Goal: Task Accomplishment & Management: Manage account settings

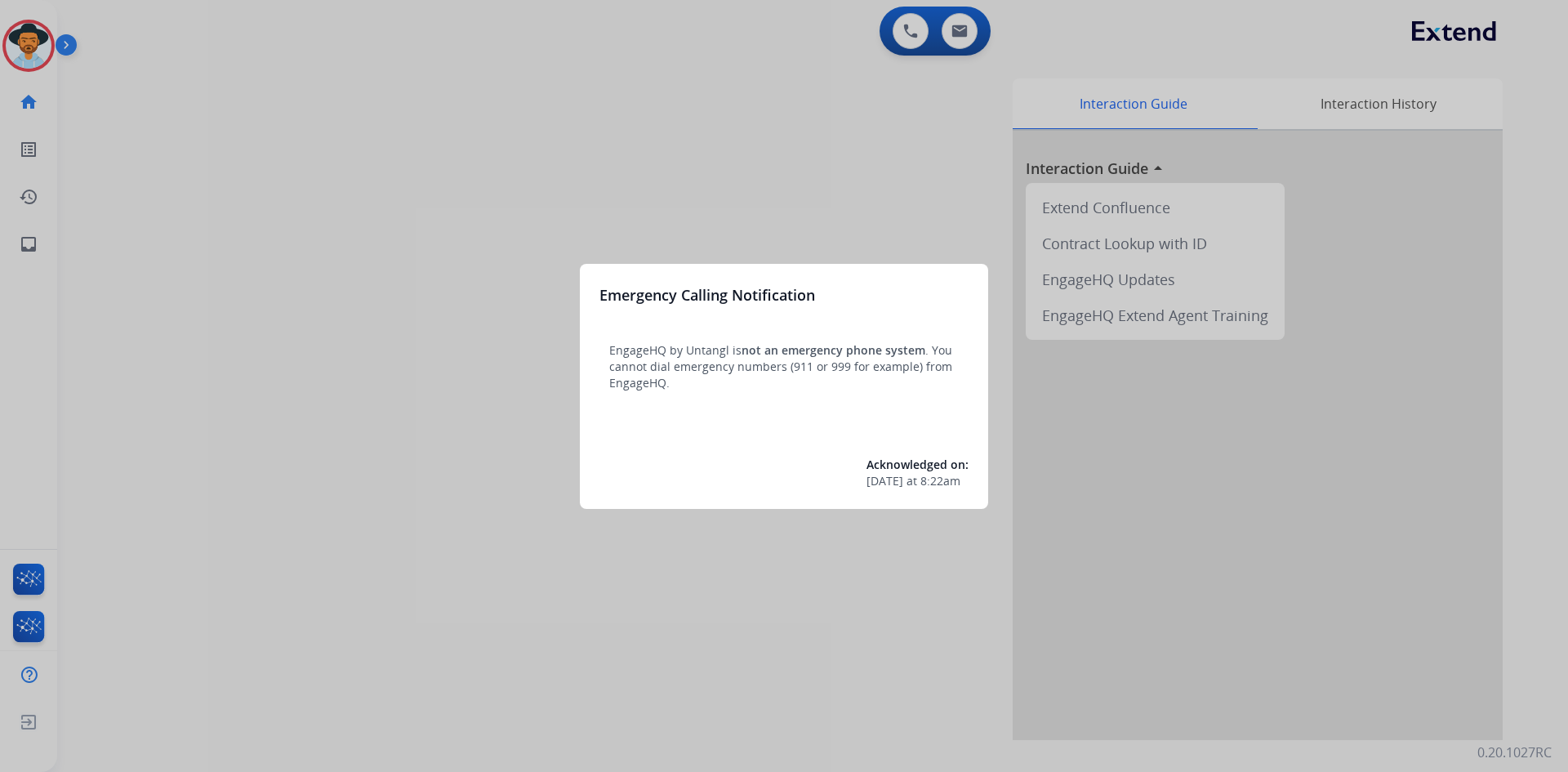
click at [320, 611] on div at bounding box center [784, 386] width 1568 height 772
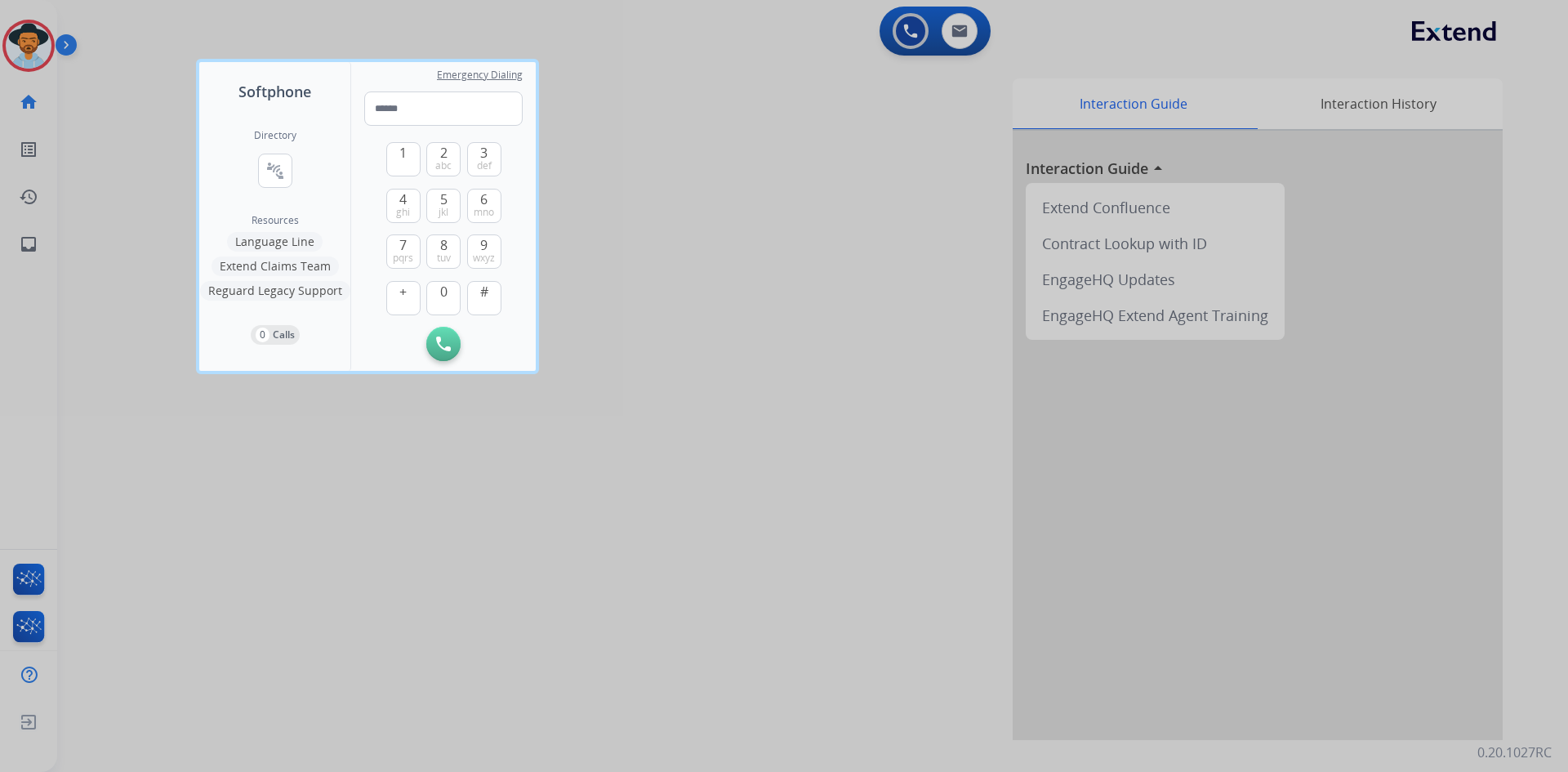
click at [320, 611] on div at bounding box center [784, 386] width 1568 height 772
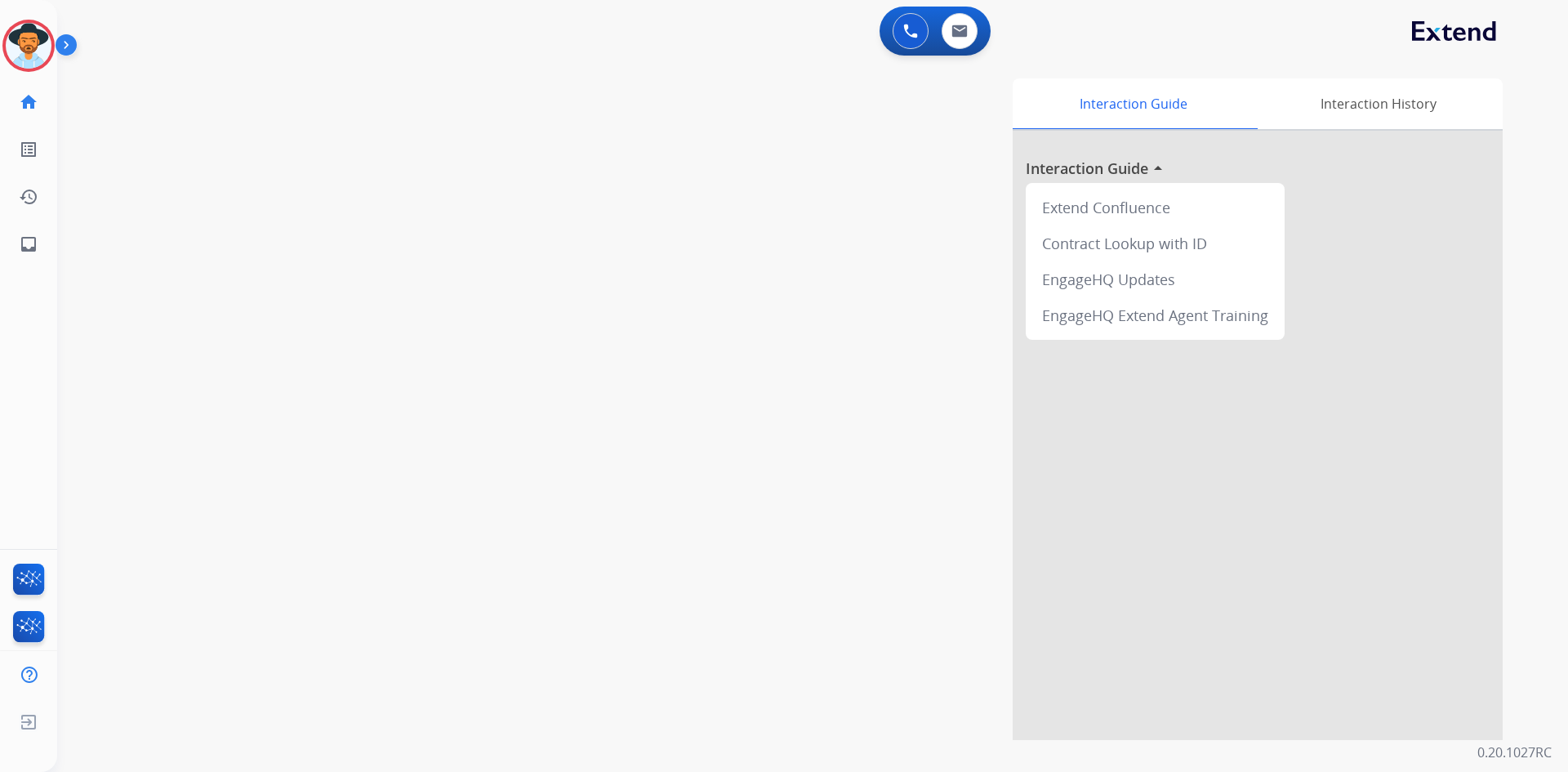
drag, startPoint x: 33, startPoint y: 40, endPoint x: 80, endPoint y: 48, distance: 47.7
click at [33, 40] on img at bounding box center [29, 46] width 46 height 46
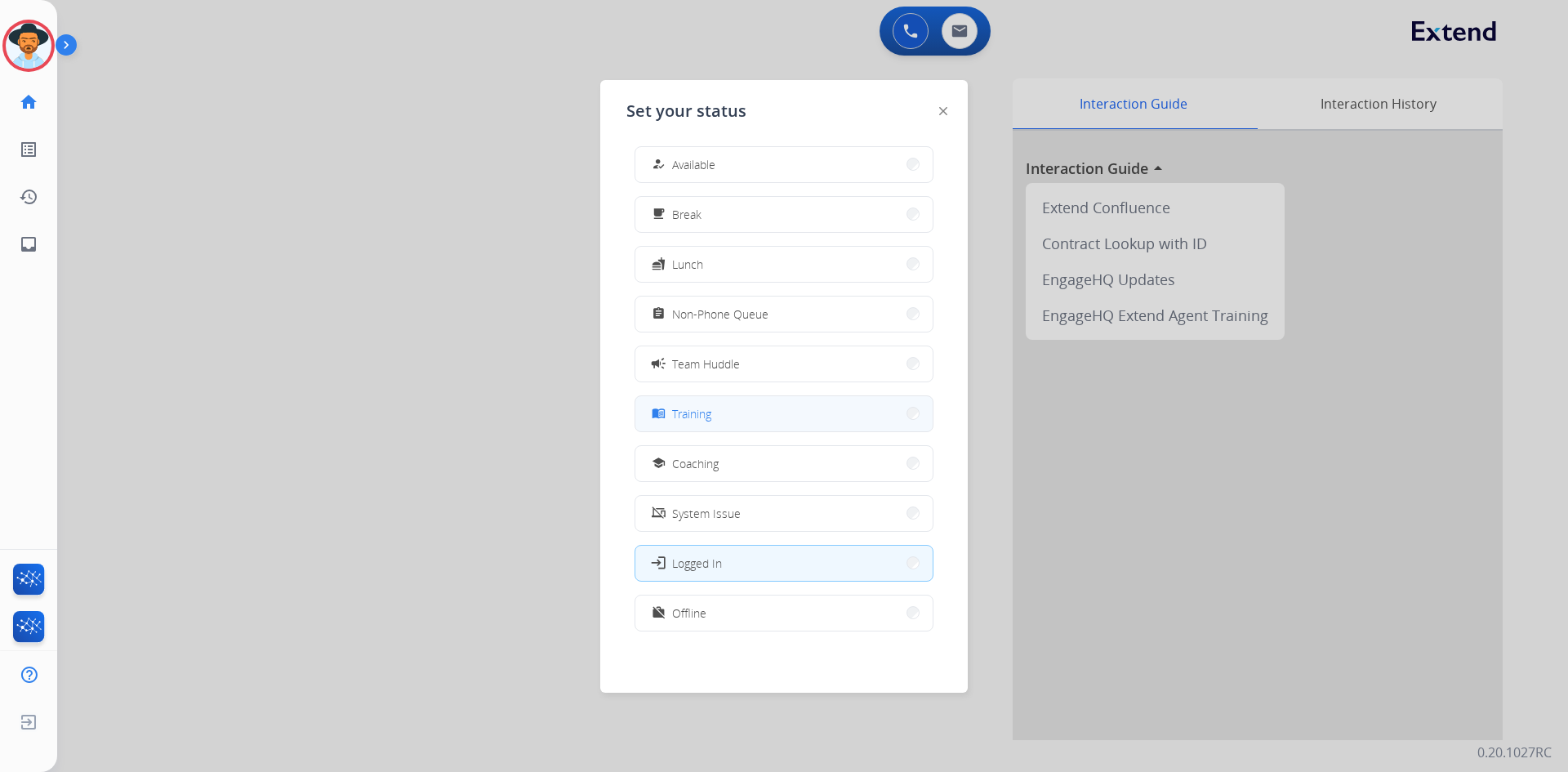
scroll to position [5, 0]
click at [709, 608] on button "work_off Offline" at bounding box center [784, 612] width 297 height 35
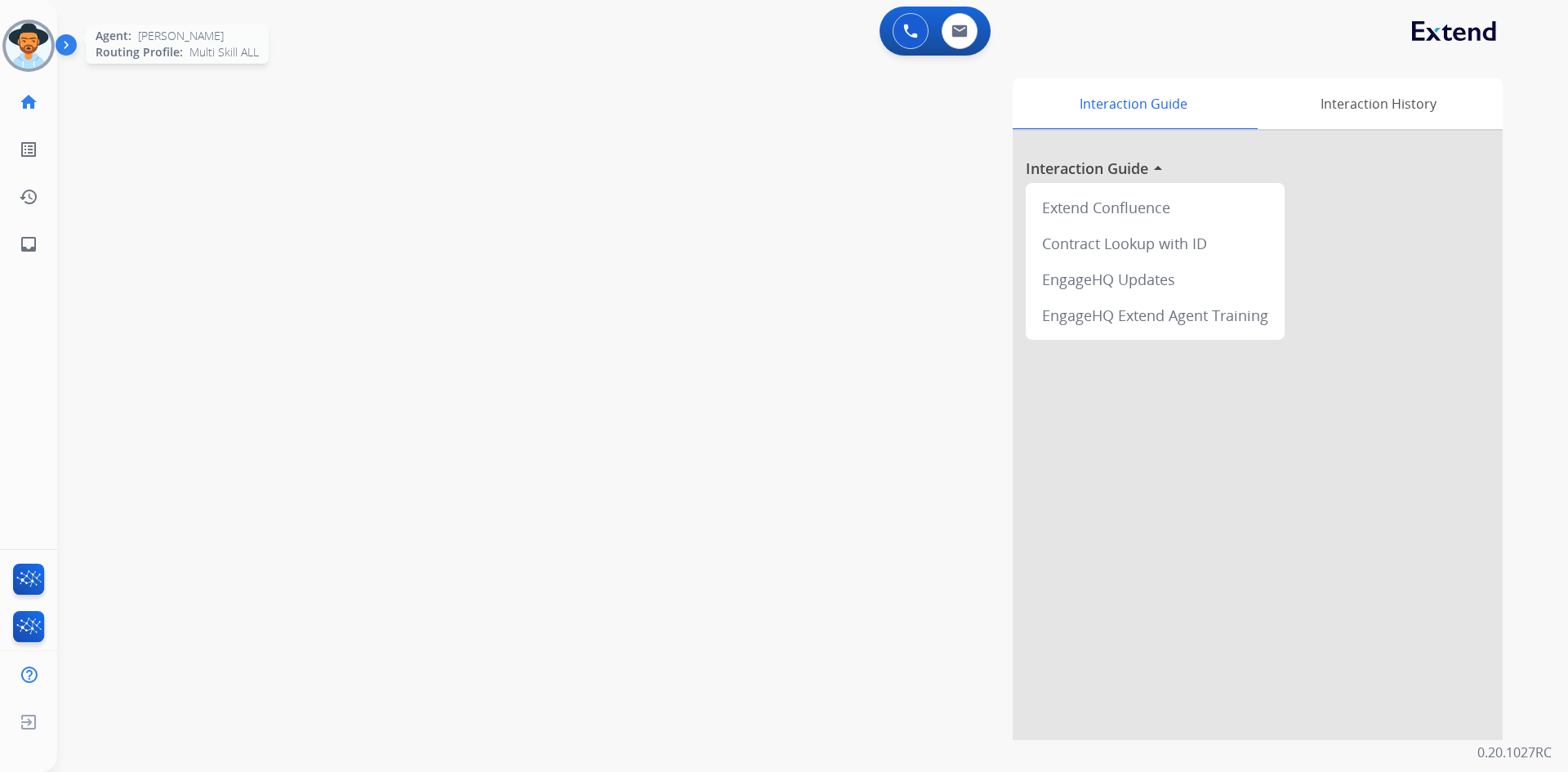
click at [39, 57] on img at bounding box center [29, 46] width 46 height 46
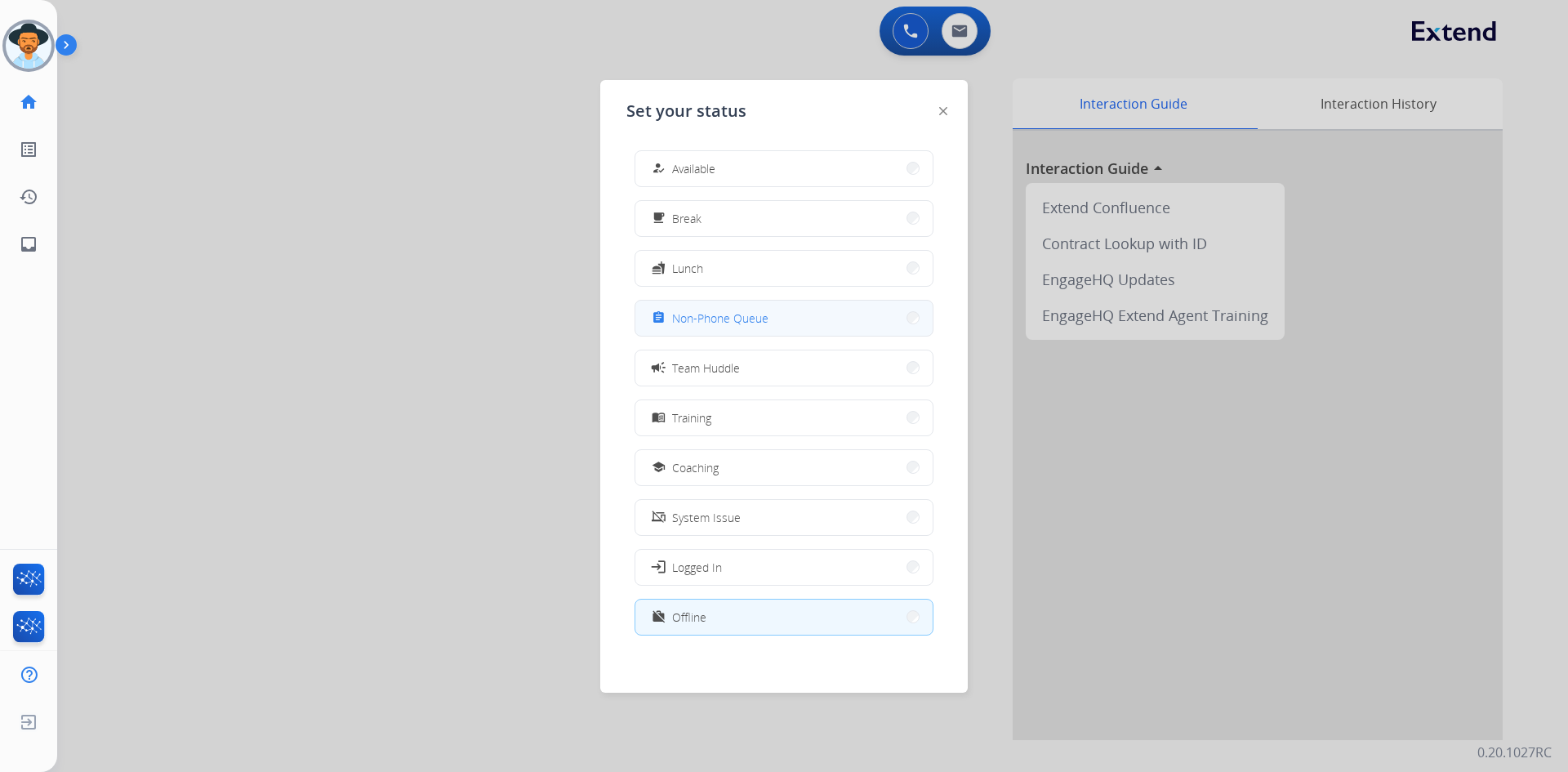
click at [723, 314] on span "Non-Phone Queue" at bounding box center [720, 318] width 96 height 18
